Goal: Find contact information: Find contact information

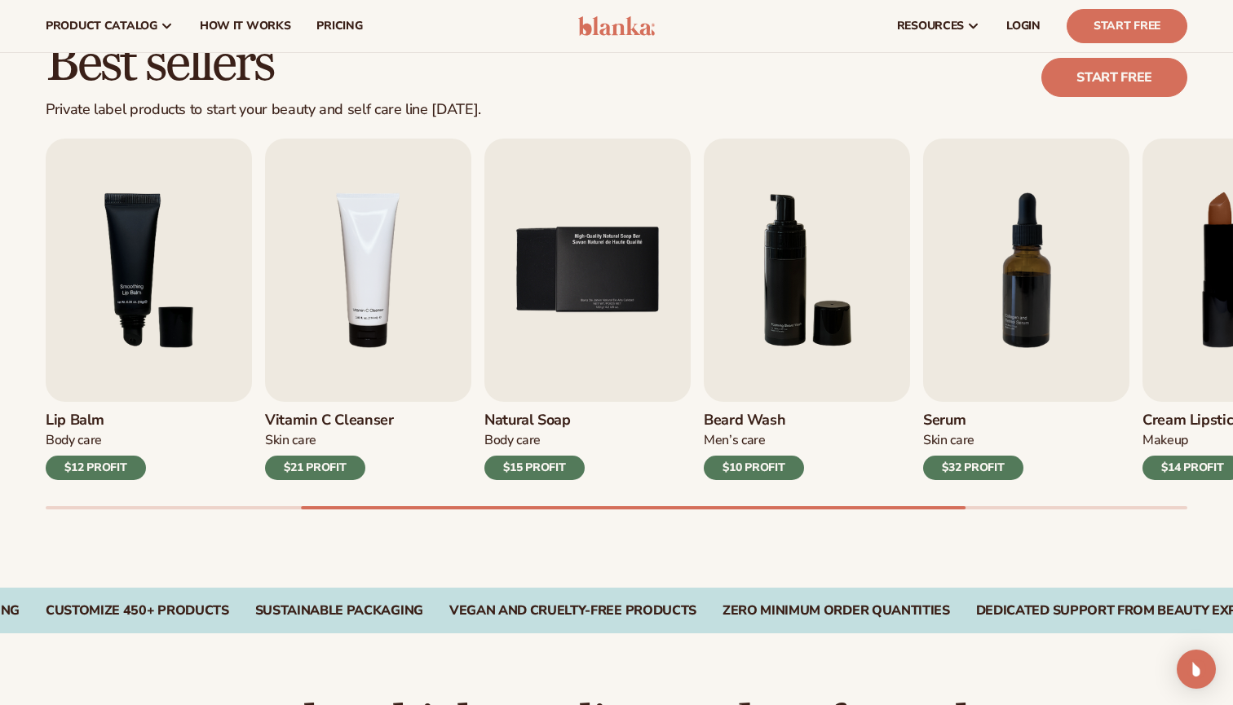
scroll to position [445, 0]
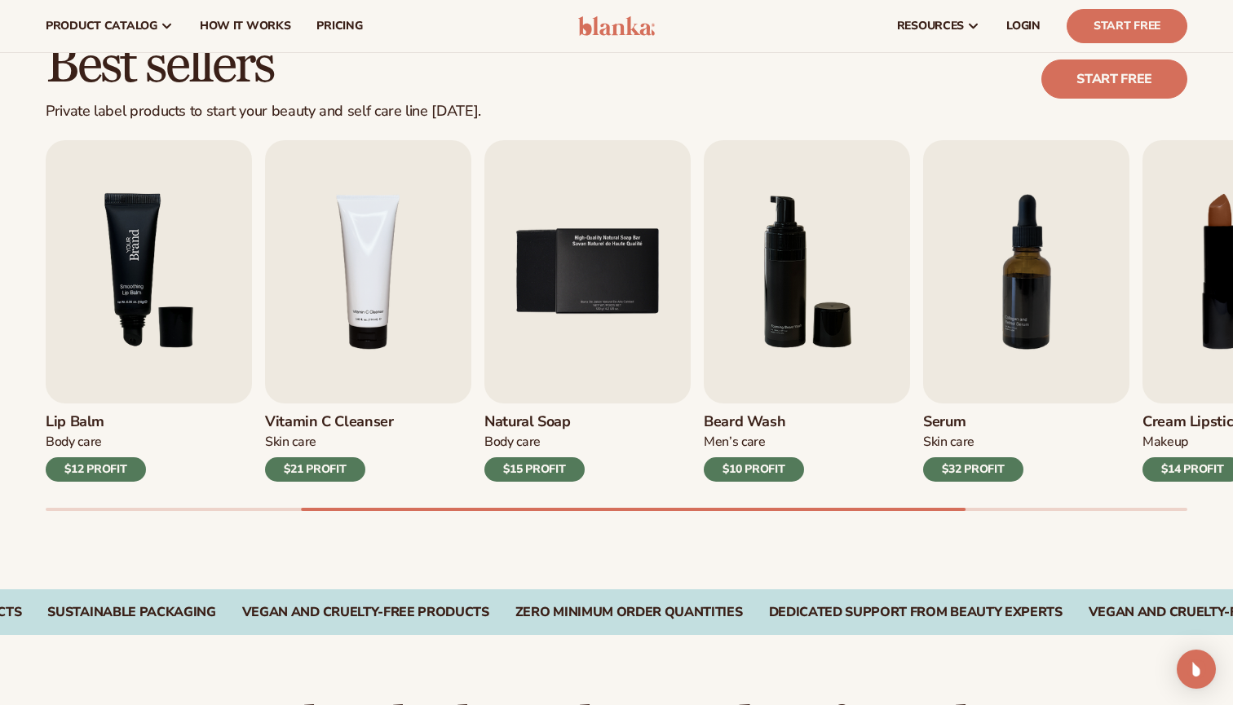
click at [171, 288] on img "3 / 9" at bounding box center [149, 271] width 206 height 263
click at [72, 436] on div "Body Care" at bounding box center [96, 442] width 100 height 17
click at [77, 413] on h3 "Lip Balm" at bounding box center [96, 422] width 100 height 18
click at [127, 290] on img "3 / 9" at bounding box center [149, 271] width 206 height 263
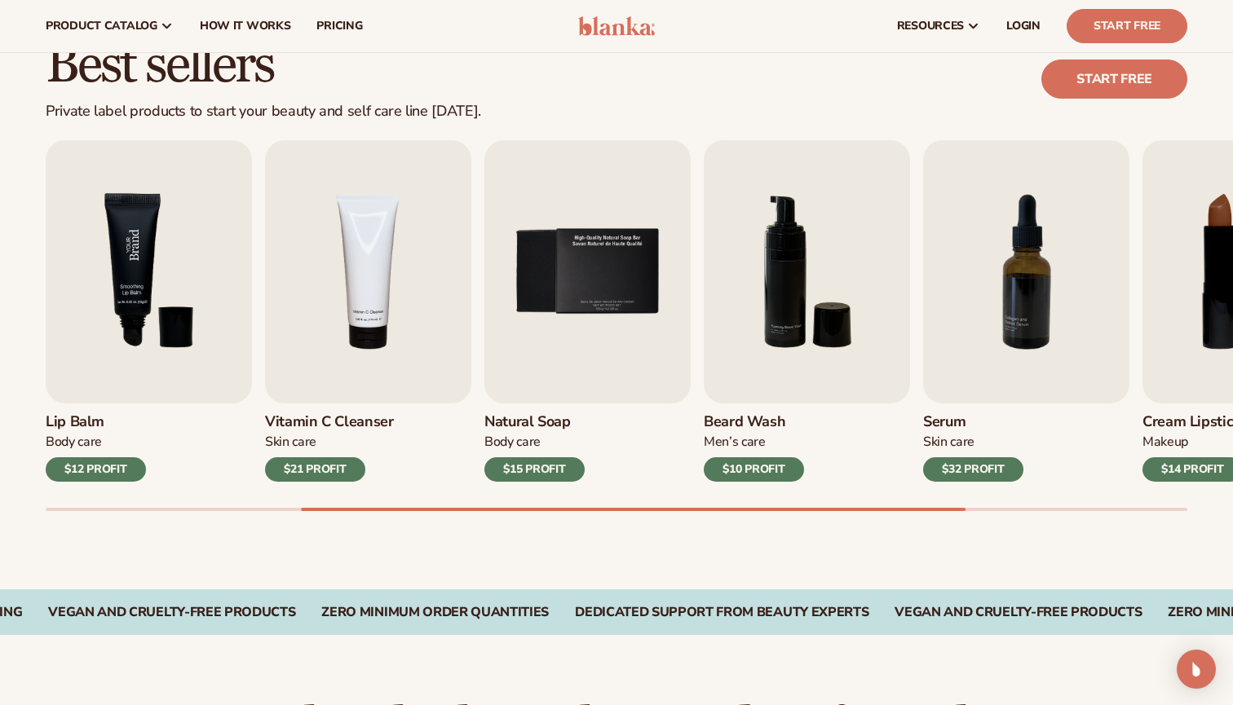
click at [127, 290] on img "3 / 9" at bounding box center [149, 271] width 206 height 263
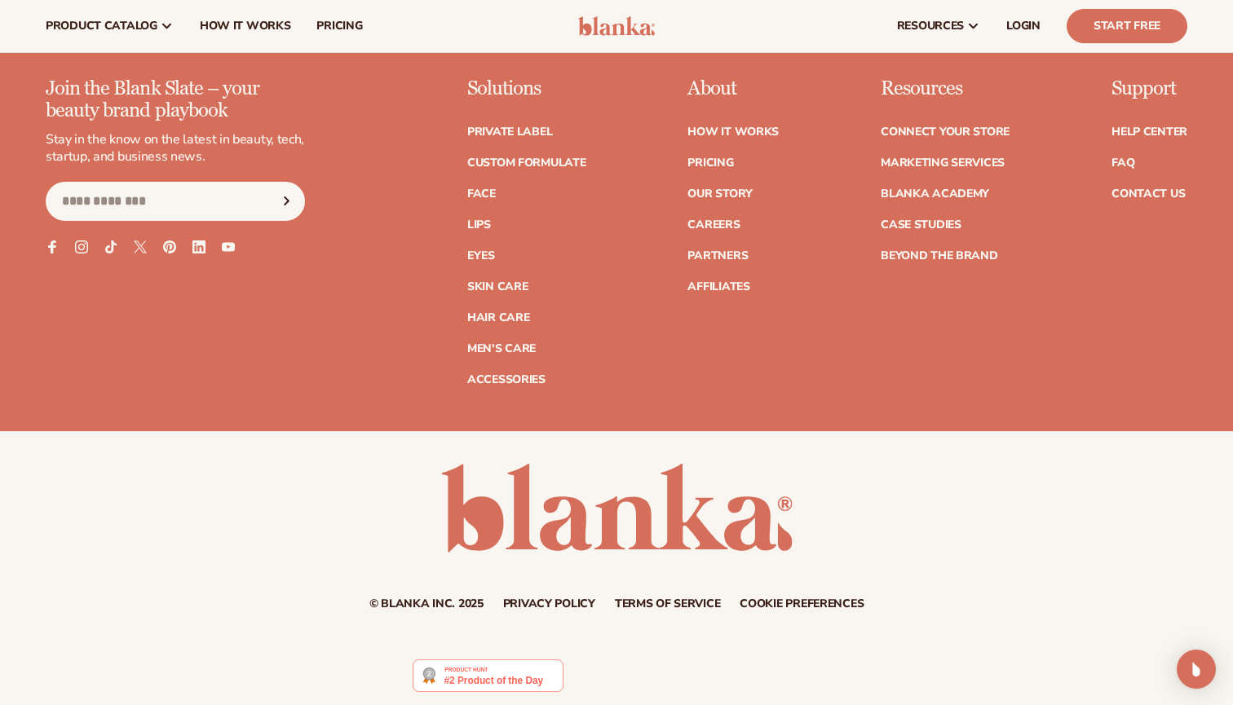
scroll to position [2951, 0]
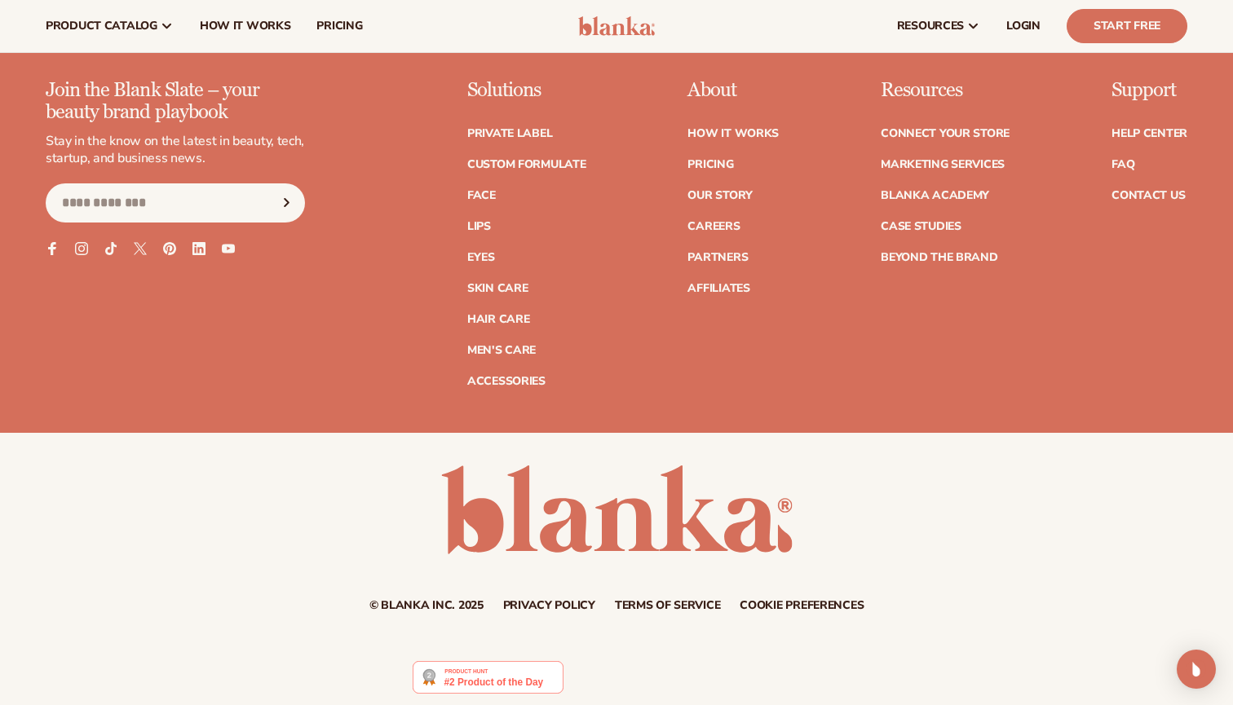
click at [202, 184] on input "Email" at bounding box center [175, 203] width 259 height 39
click at [323, 182] on div "Join the Blank Slate – your beauty brand playbook Stay in the know on the lates…" at bounding box center [617, 233] width 1142 height 307
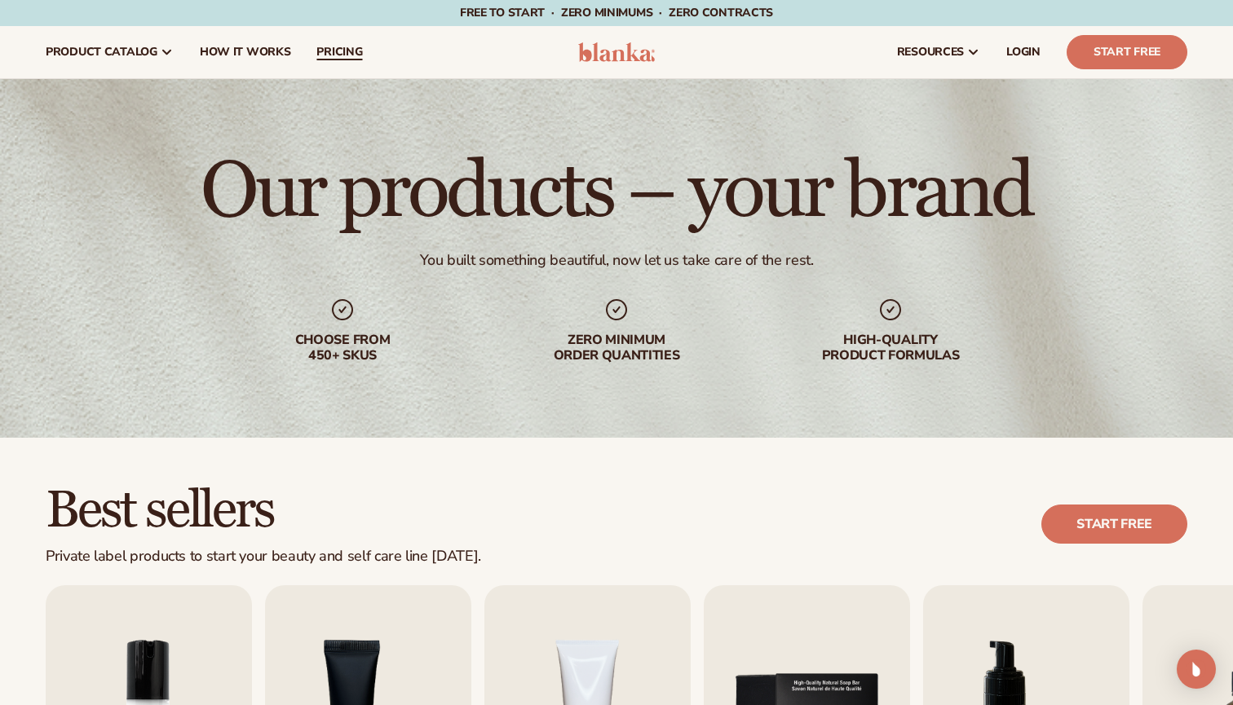
scroll to position [0, 0]
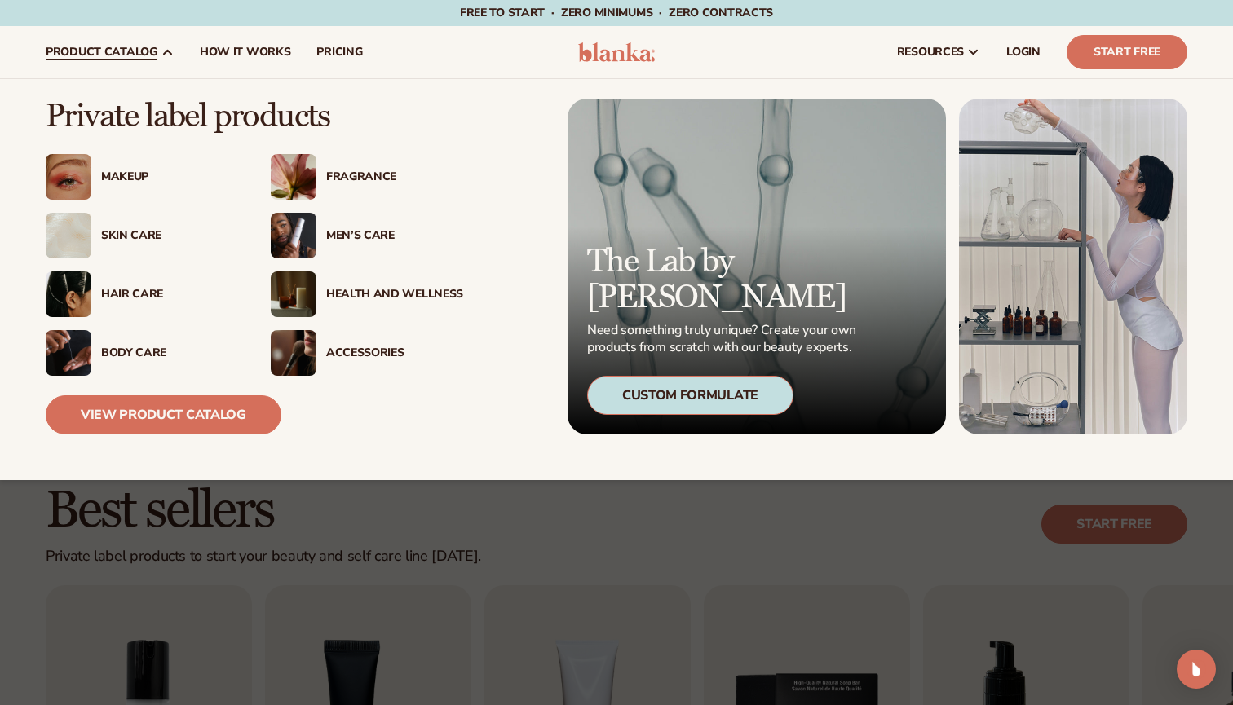
click at [179, 236] on div "Skin Care" at bounding box center [169, 236] width 137 height 14
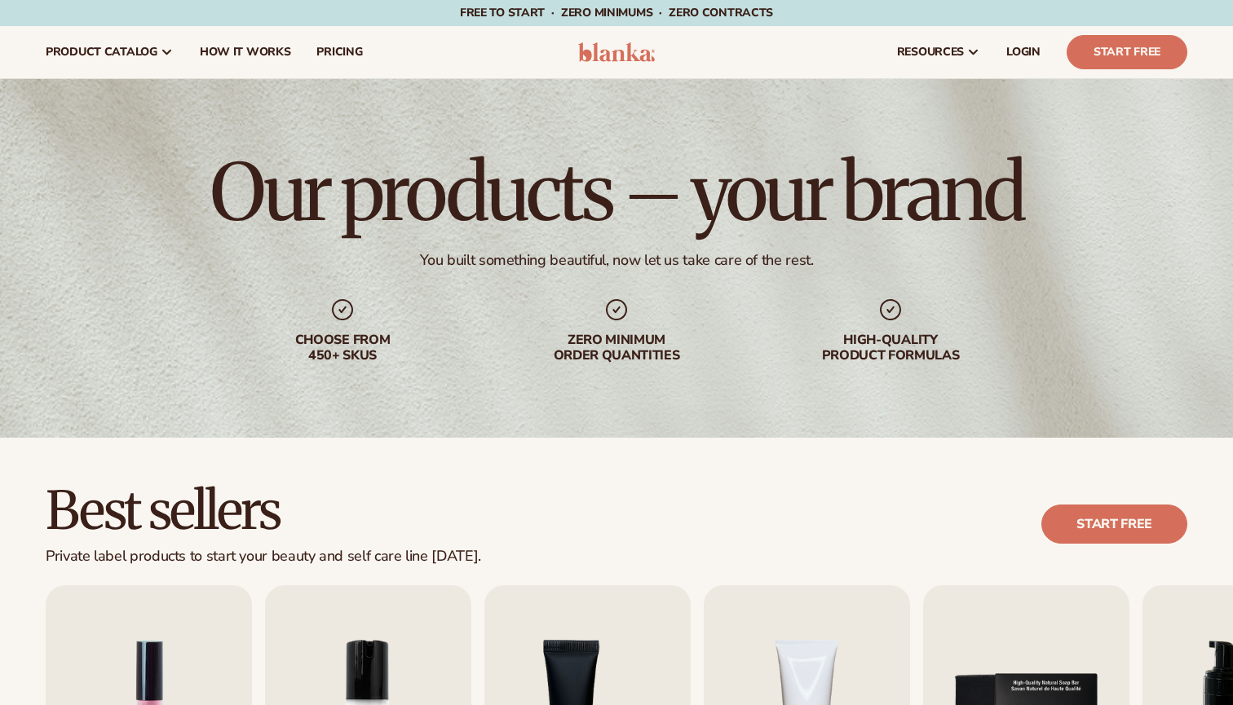
scroll to position [635, 0]
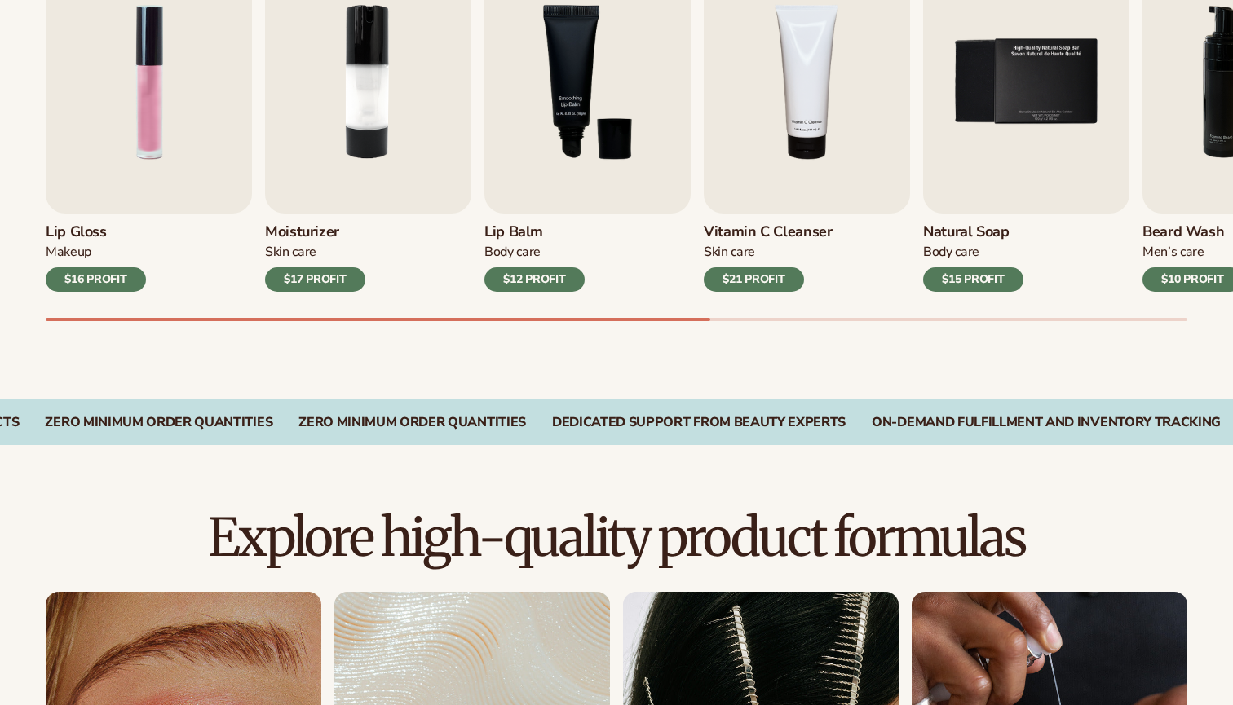
click at [586, 221] on div "Lip Balm Body Care $12 PROFIT" at bounding box center [587, 253] width 206 height 78
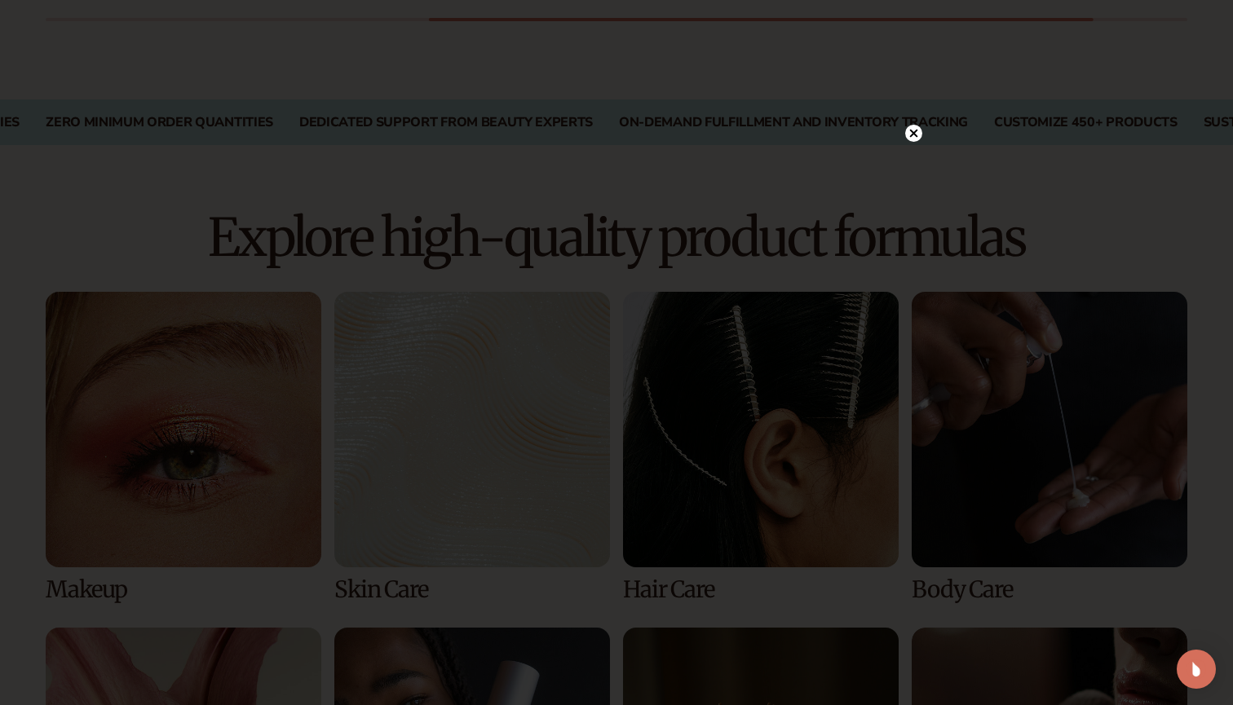
scroll to position [1322, 0]
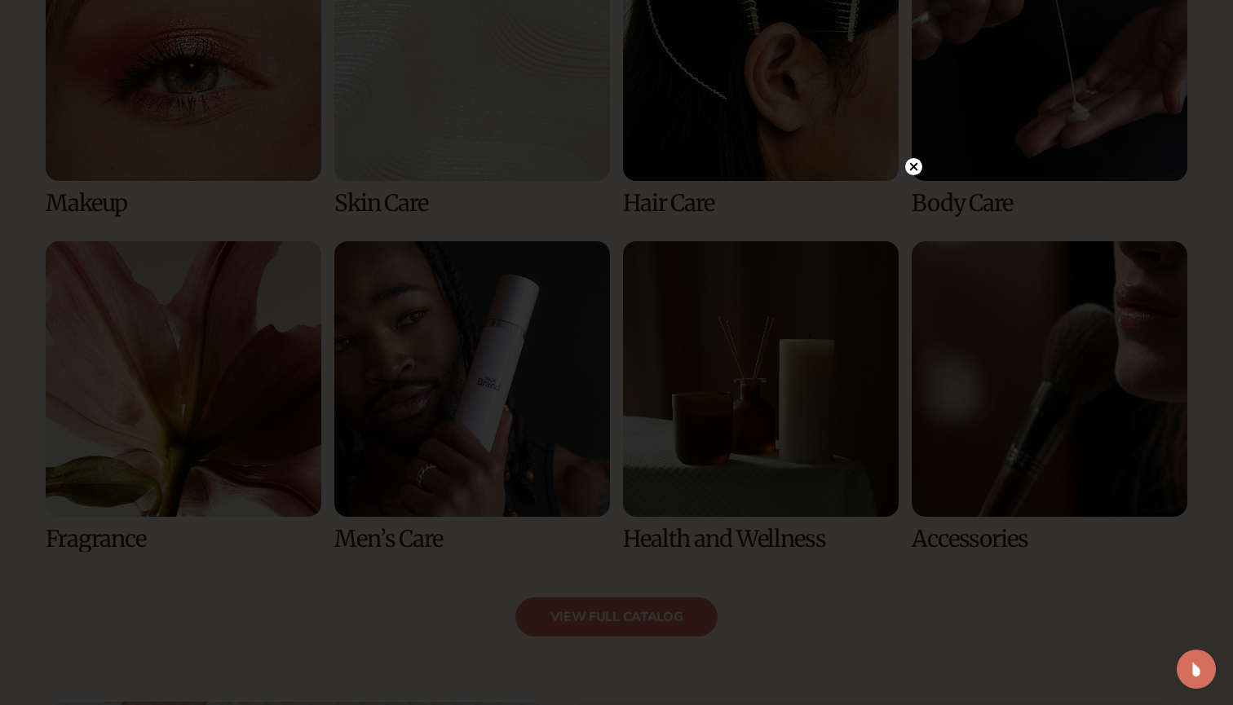
click at [913, 167] on icon at bounding box center [913, 166] width 17 height 17
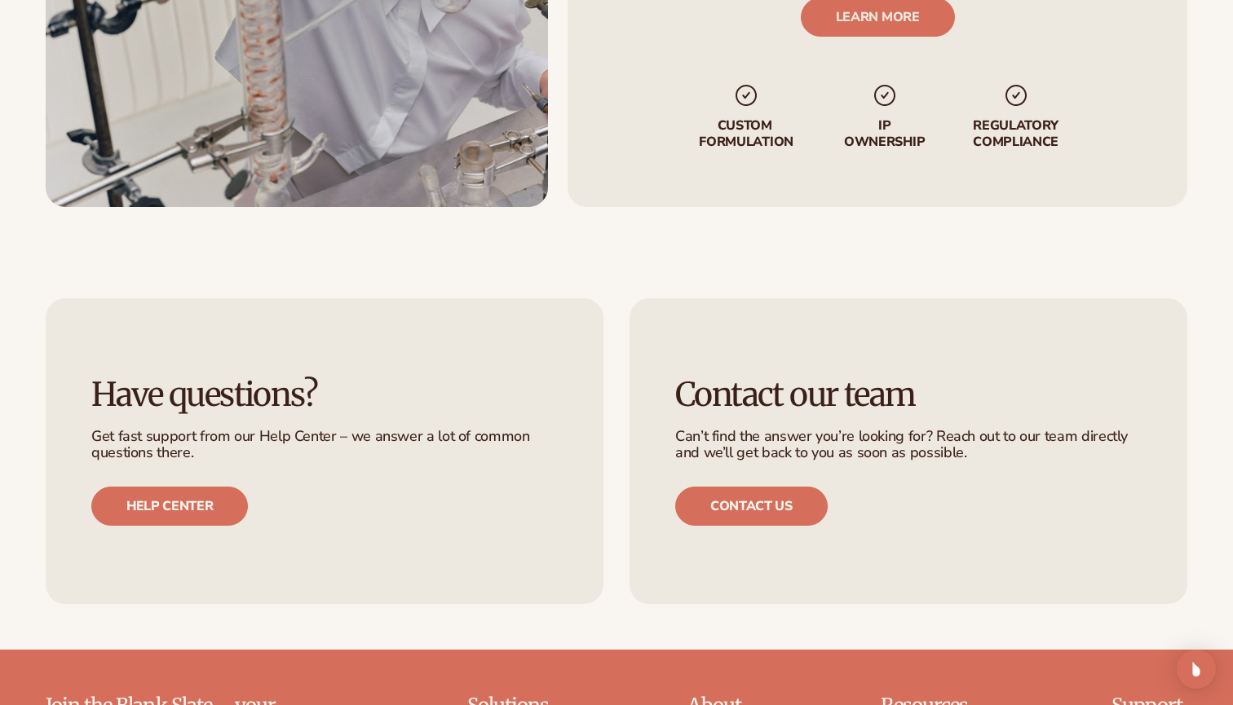
scroll to position [2669, 0]
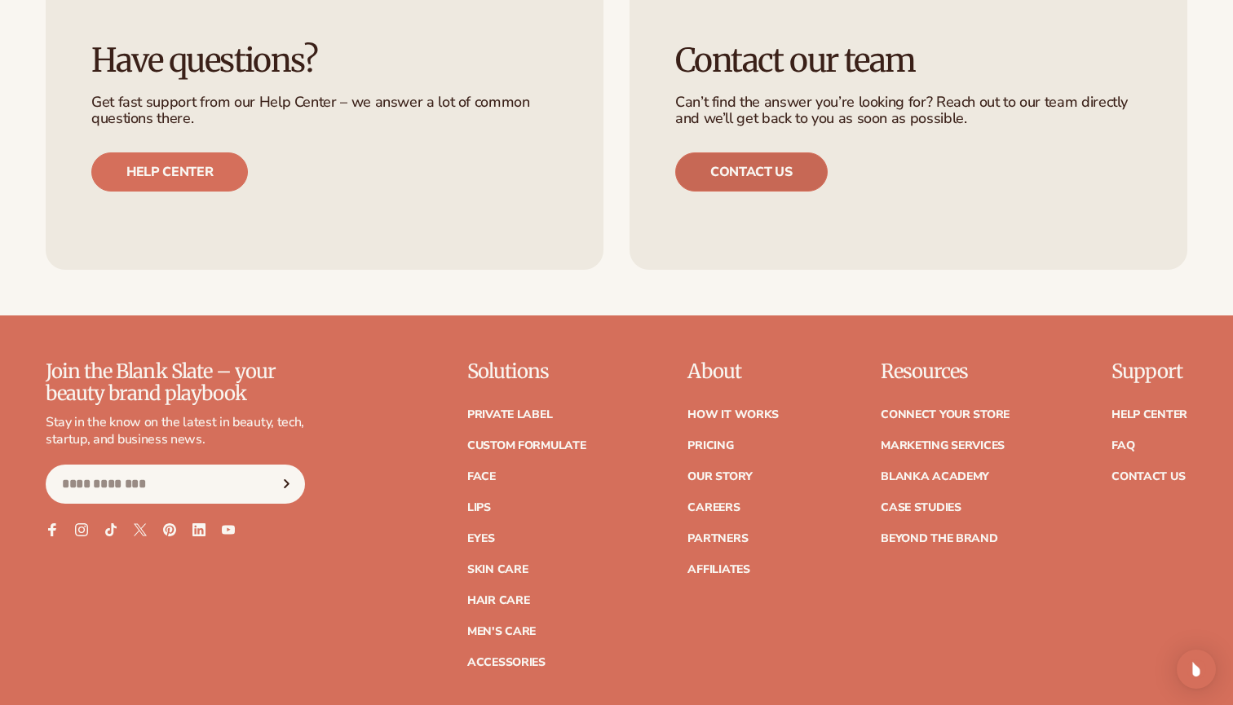
click at [794, 158] on link "Contact us" at bounding box center [751, 172] width 153 height 39
